Goal: Task Accomplishment & Management: Use online tool/utility

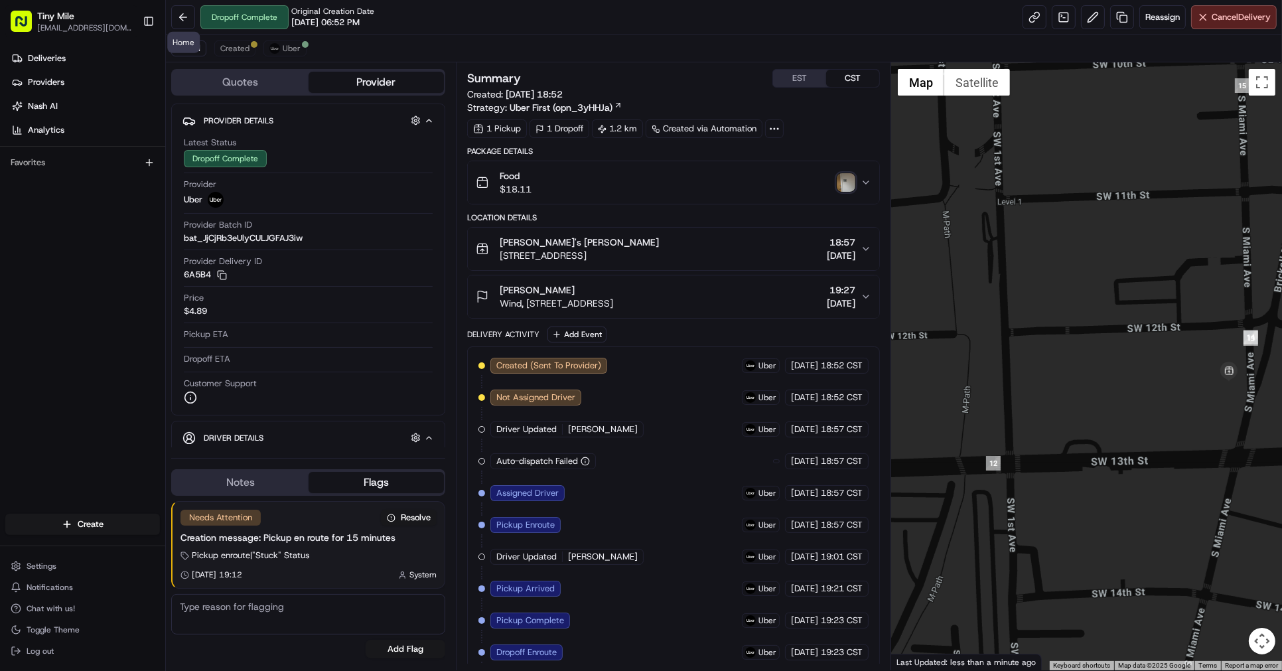
drag, startPoint x: 181, startPoint y: 18, endPoint x: 133, endPoint y: 35, distance: 50.2
click at [181, 18] on button at bounding box center [183, 17] width 24 height 24
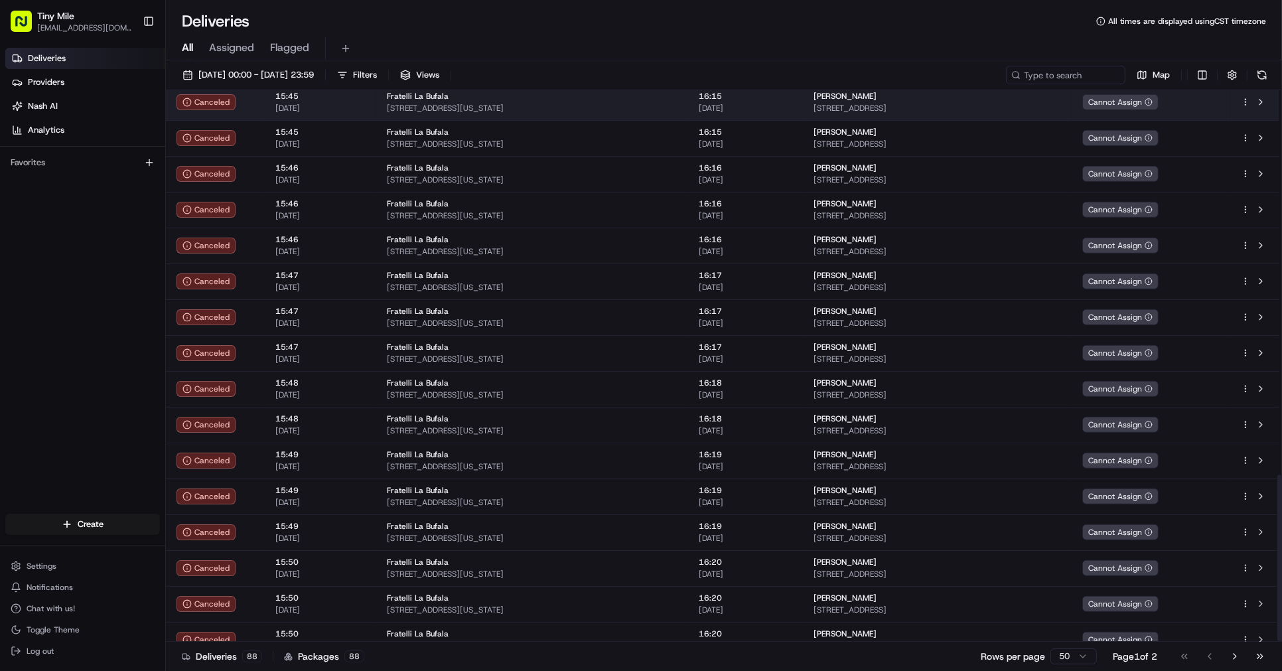
scroll to position [1270, 0]
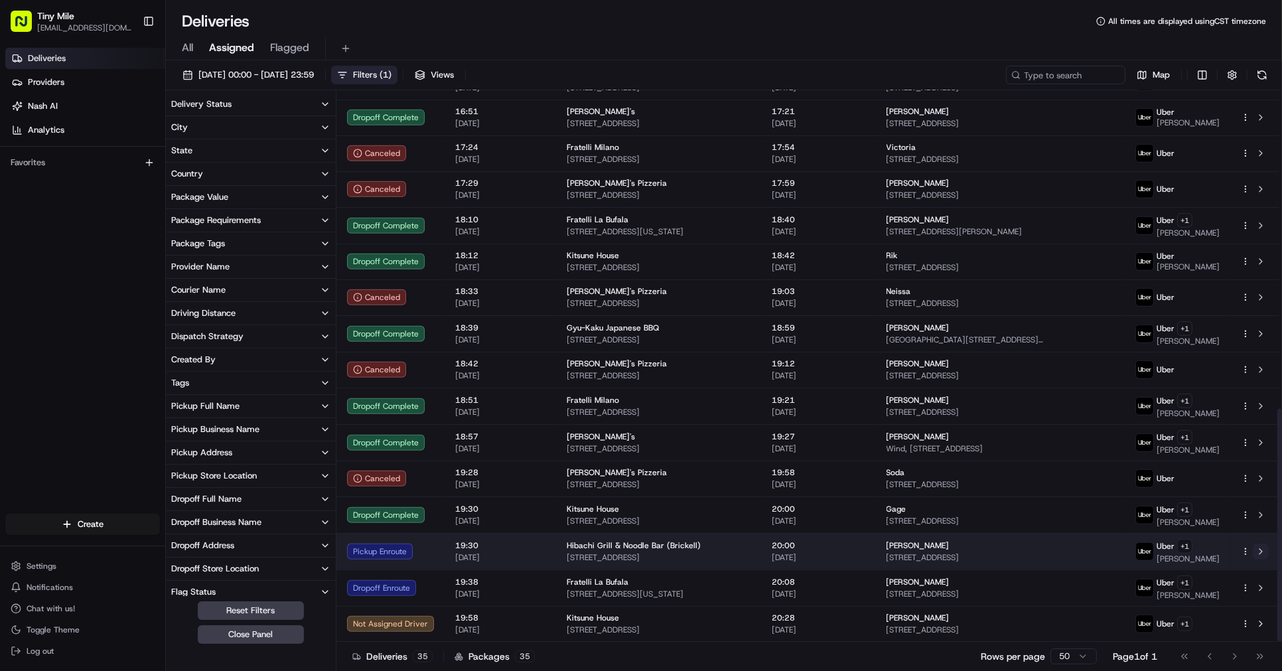
click at [1263, 550] on button at bounding box center [1261, 552] width 16 height 16
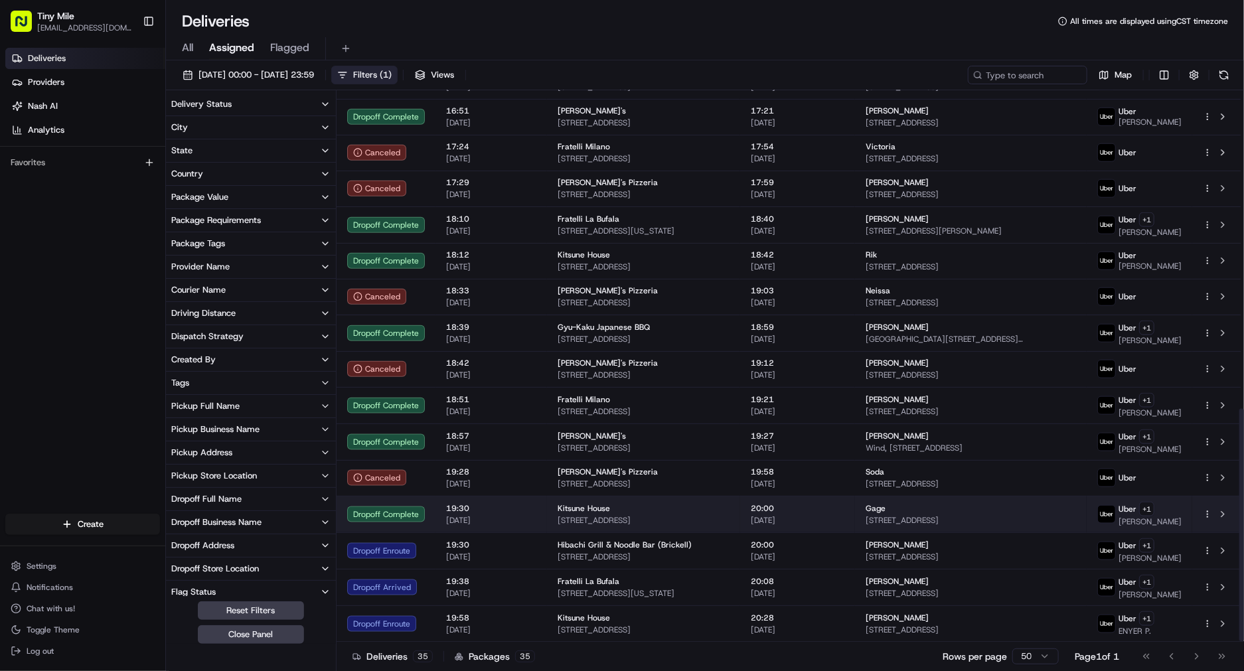
scroll to position [753, 0]
click at [1230, 514] on button at bounding box center [1223, 514] width 16 height 16
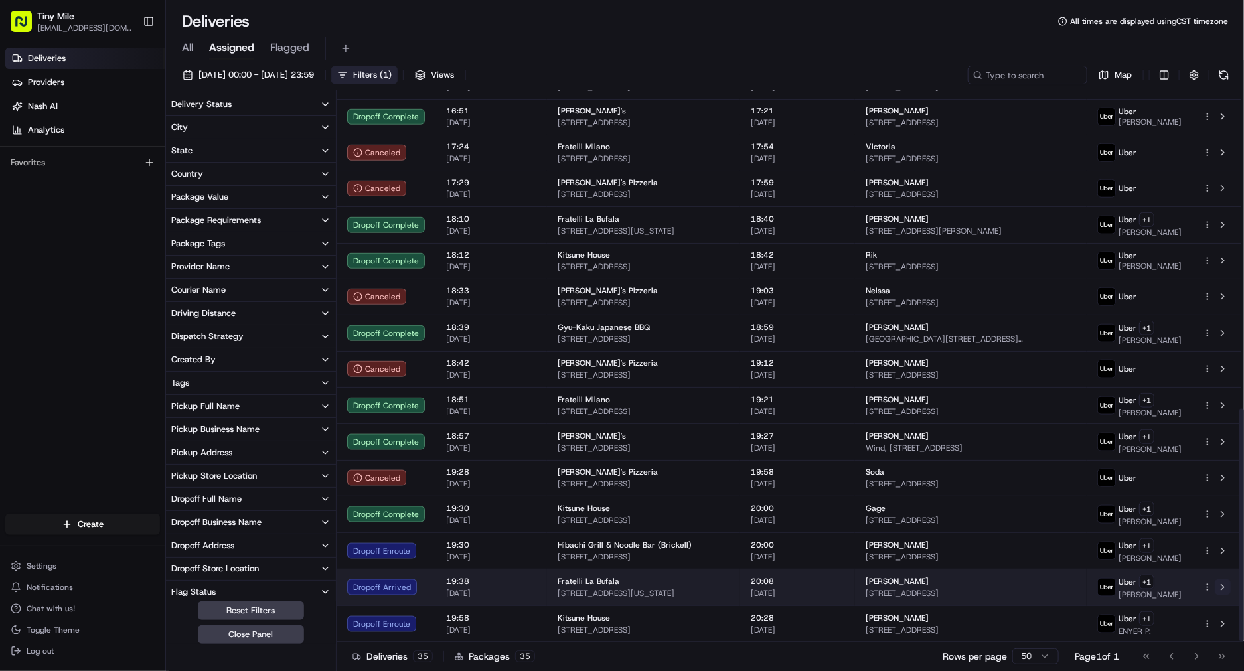
click at [1221, 589] on button at bounding box center [1223, 587] width 16 height 16
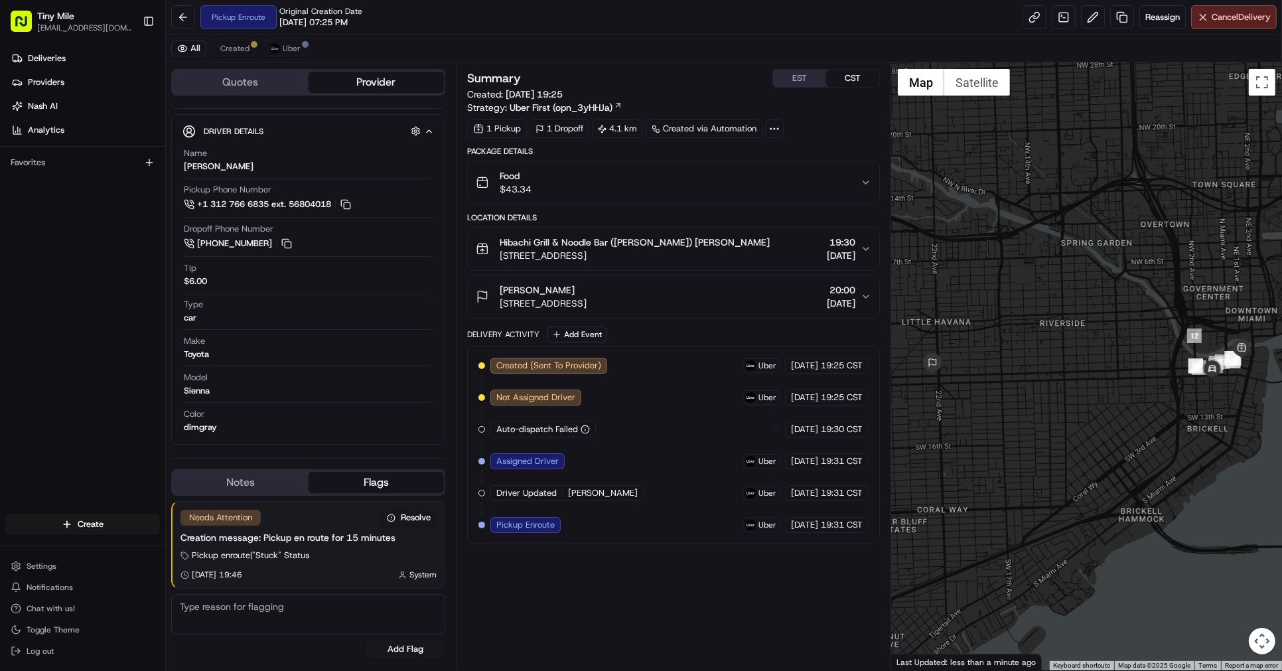
scroll to position [257, 0]
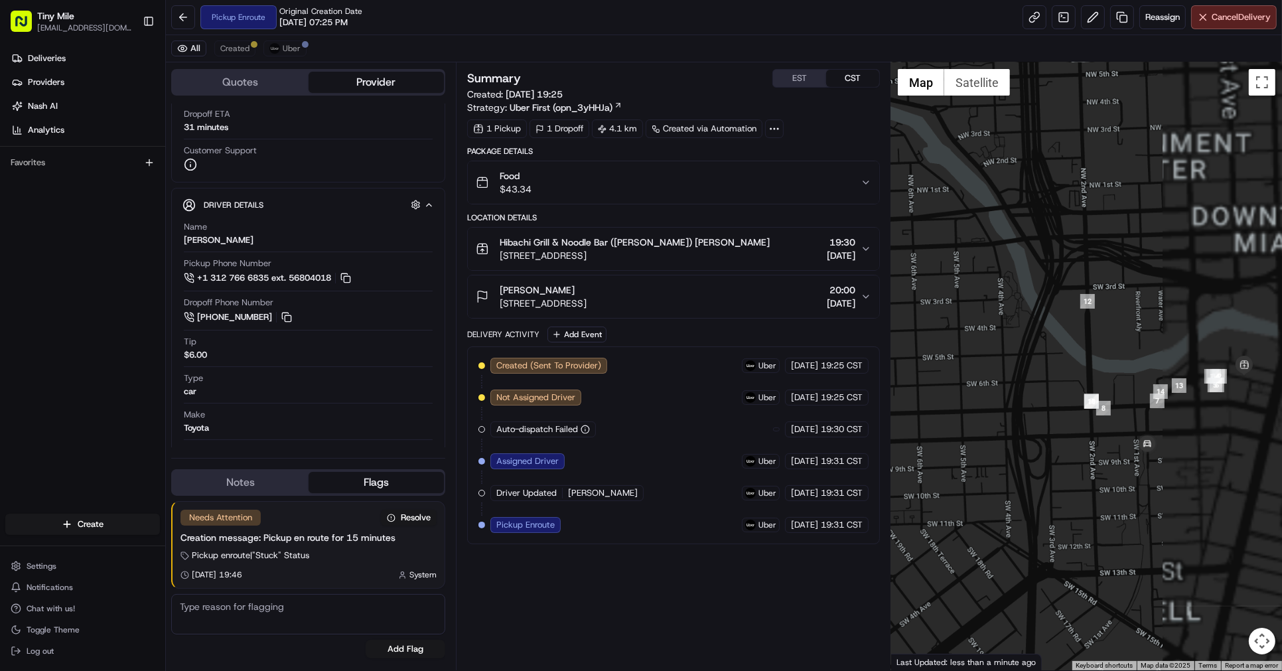
drag, startPoint x: 1243, startPoint y: 370, endPoint x: 950, endPoint y: 358, distance: 292.9
click at [963, 361] on div at bounding box center [1086, 366] width 391 height 608
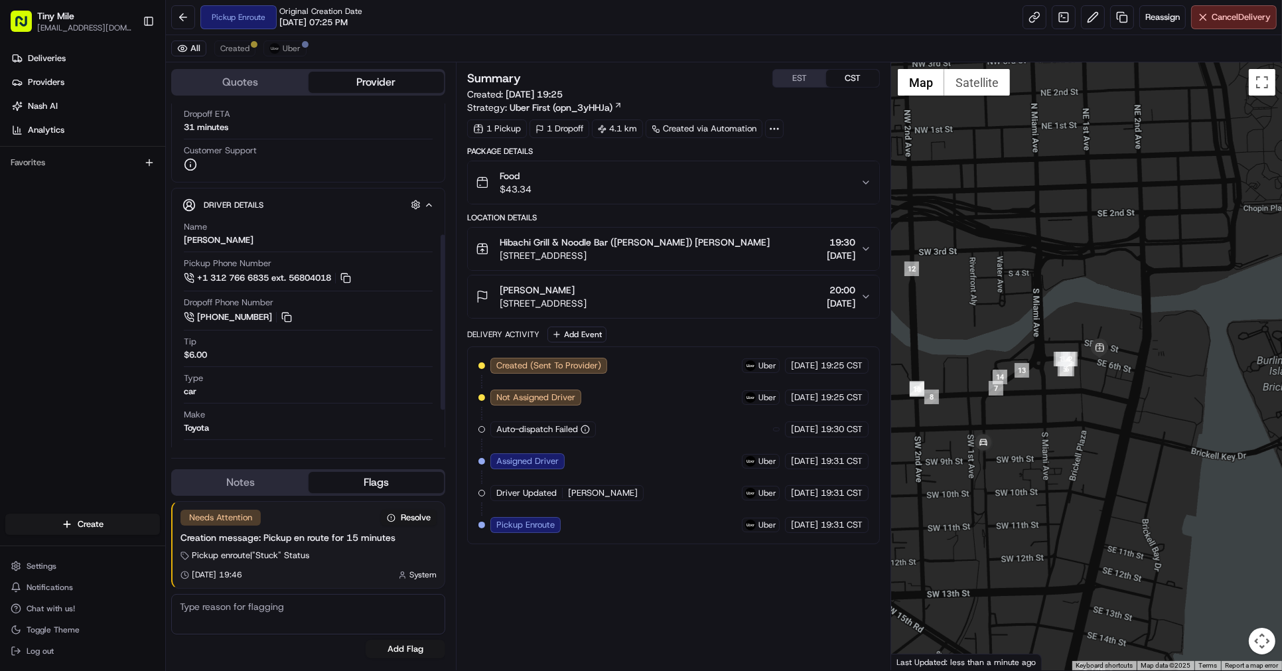
scroll to position [0, 0]
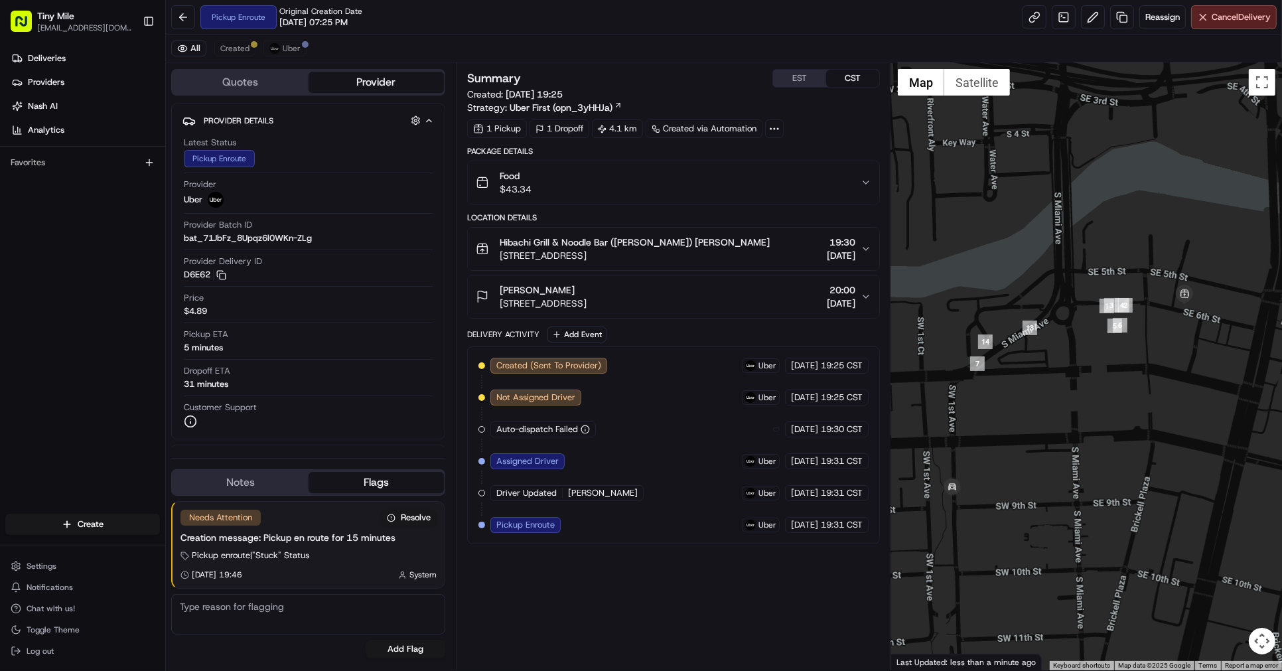
drag, startPoint x: 1063, startPoint y: 453, endPoint x: 1138, endPoint y: 463, distance: 75.1
click at [1138, 463] on div at bounding box center [1086, 366] width 391 height 608
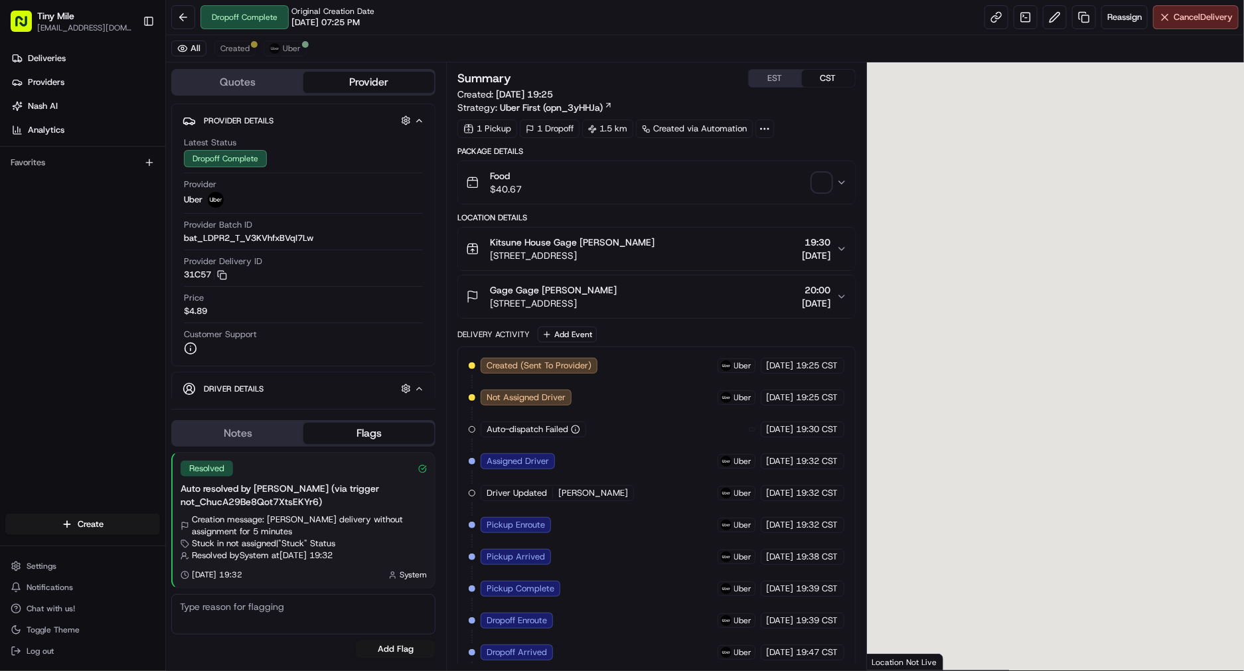
click at [820, 188] on span "button" at bounding box center [821, 182] width 19 height 19
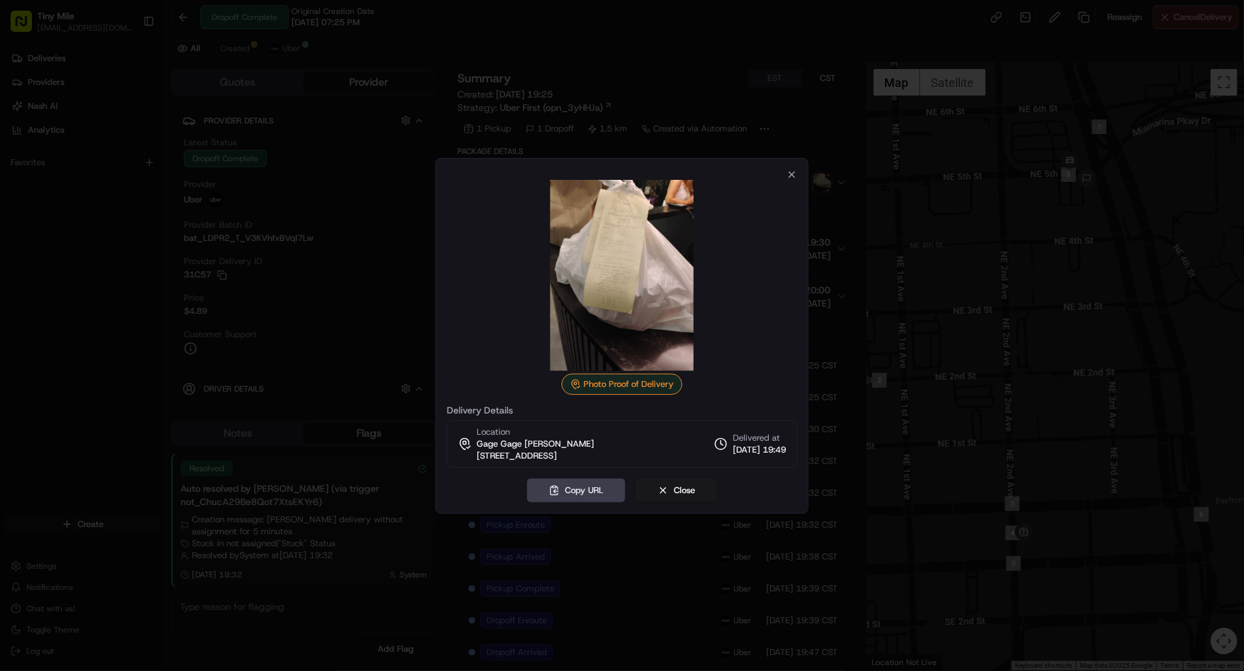
click at [402, 319] on div at bounding box center [622, 335] width 1244 height 671
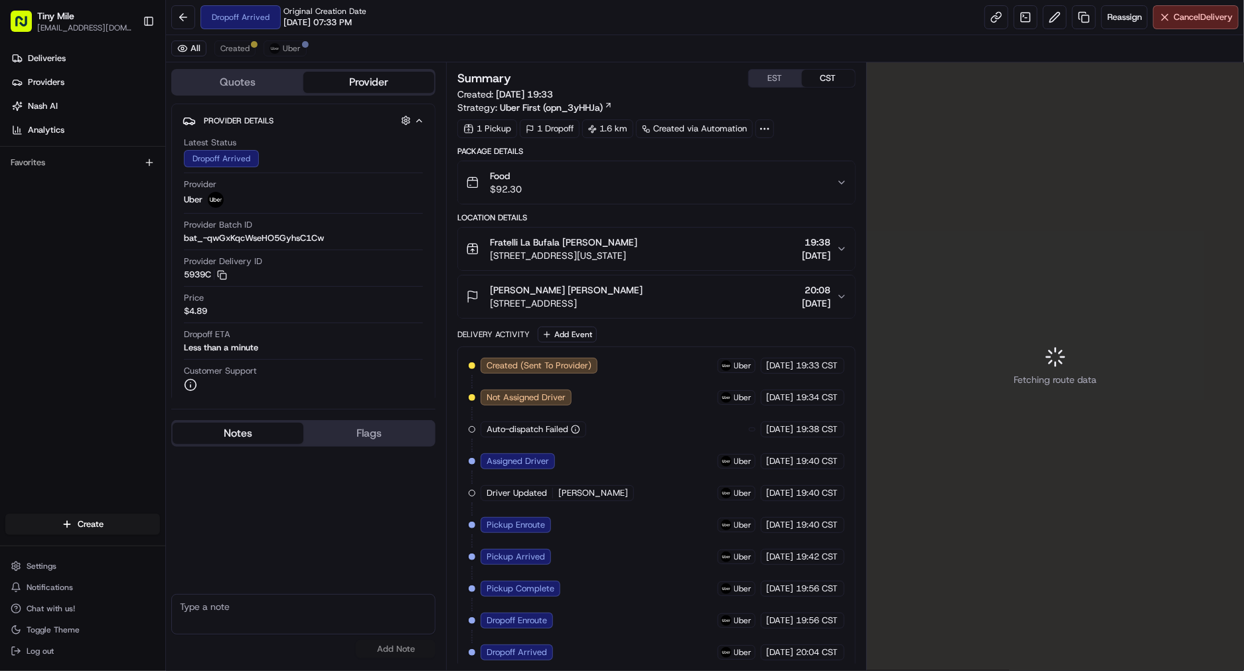
click at [117, 321] on div "Deliveries Providers [PERSON_NAME] Analytics Favorites" at bounding box center [82, 281] width 165 height 479
